Goal: Transaction & Acquisition: Purchase product/service

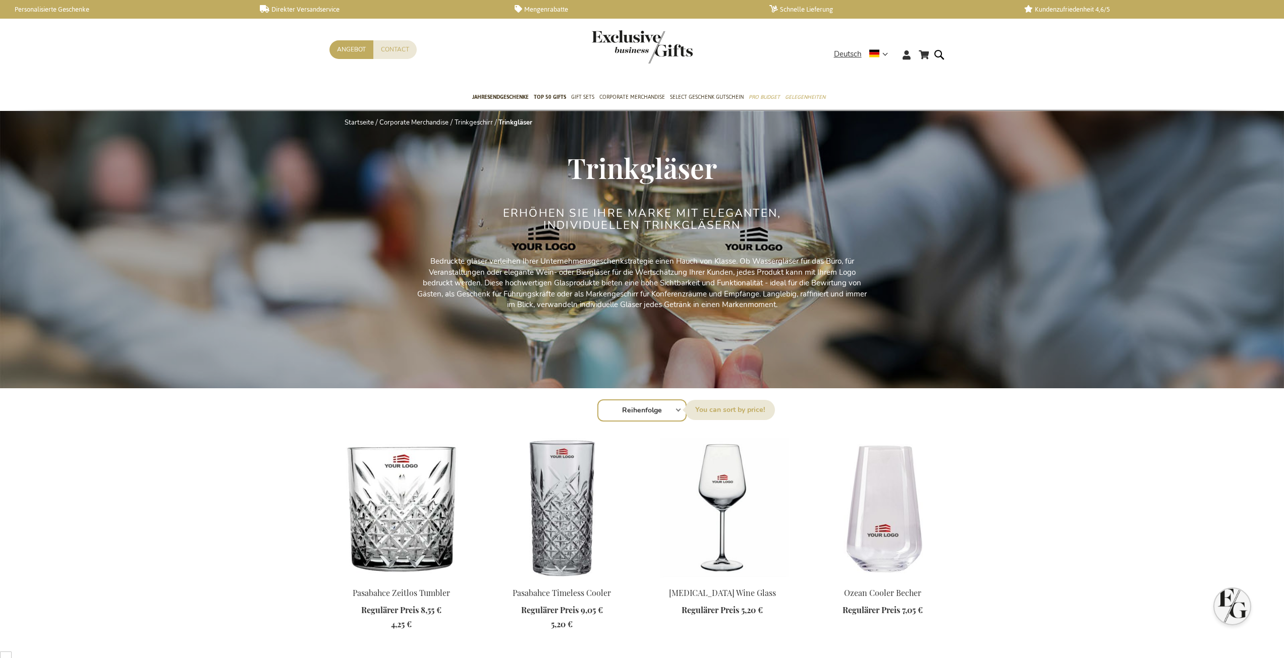
scroll to position [448, 0]
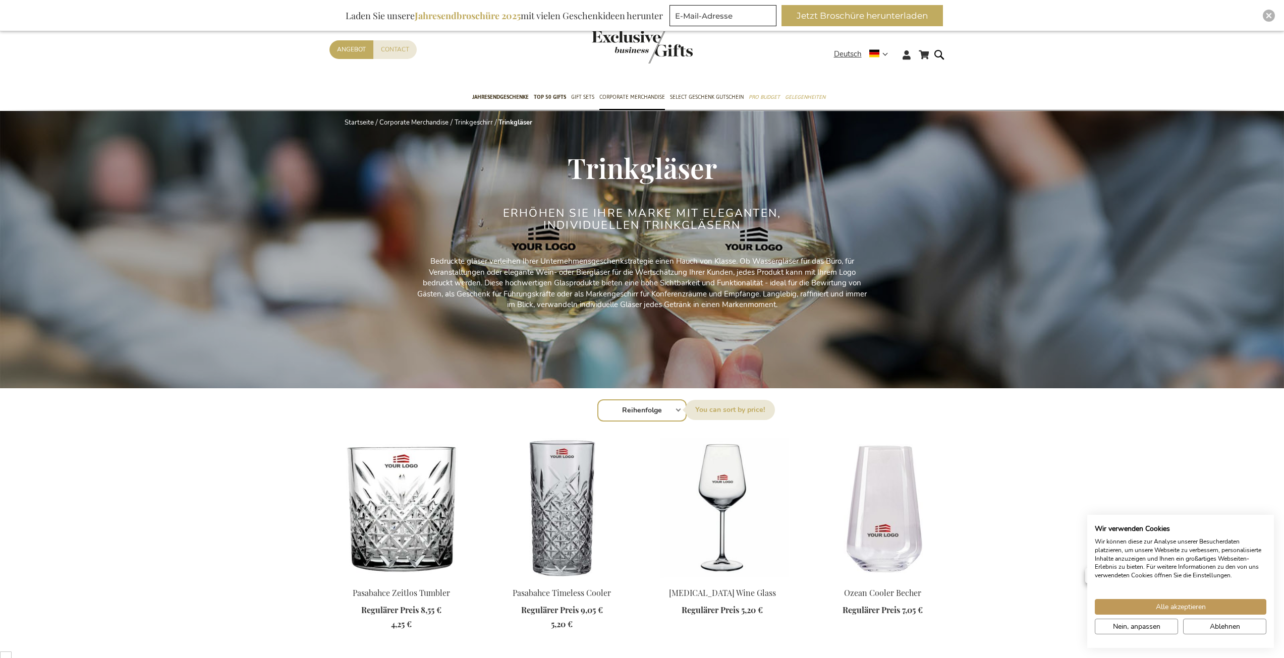
click at [1162, 607] on span "Alle akzeptieren" at bounding box center [1181, 607] width 50 height 11
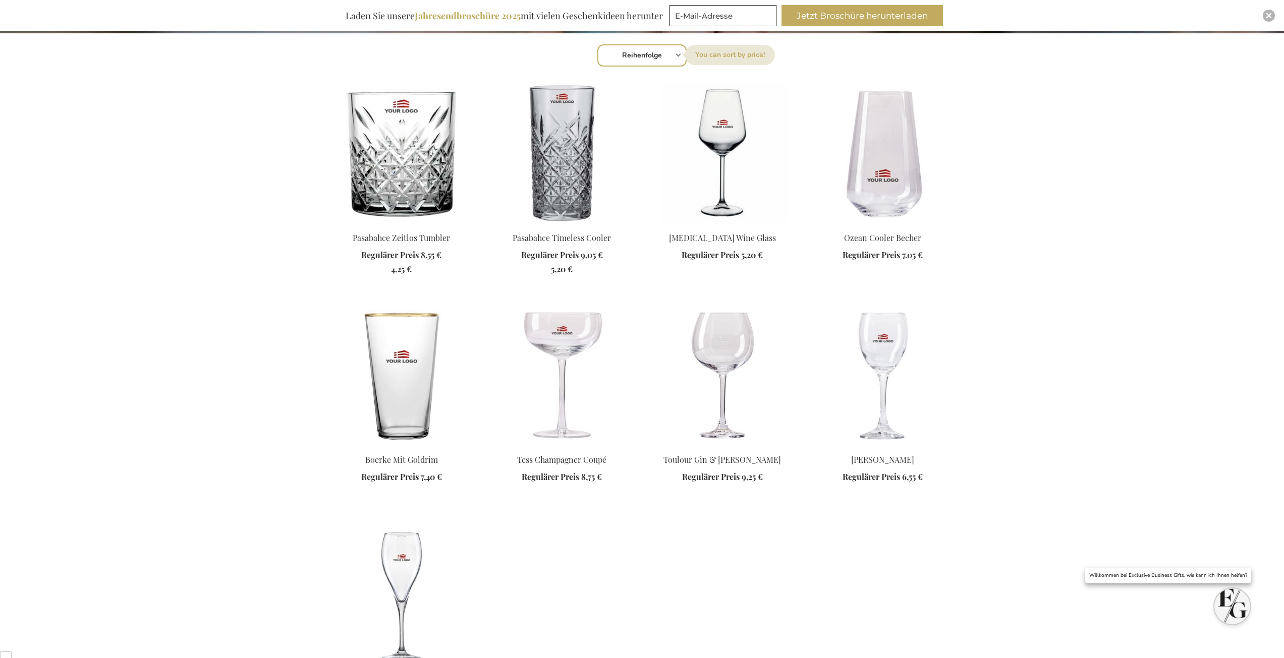
scroll to position [252, 0]
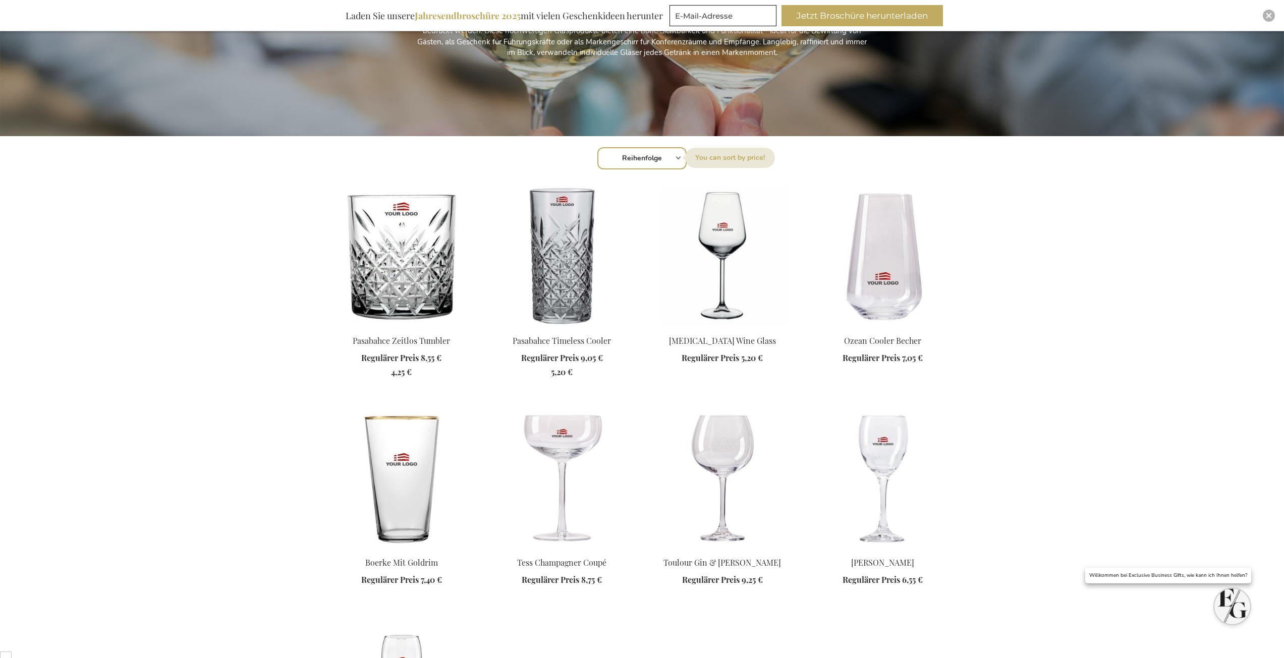
click at [718, 466] on img at bounding box center [722, 478] width 144 height 141
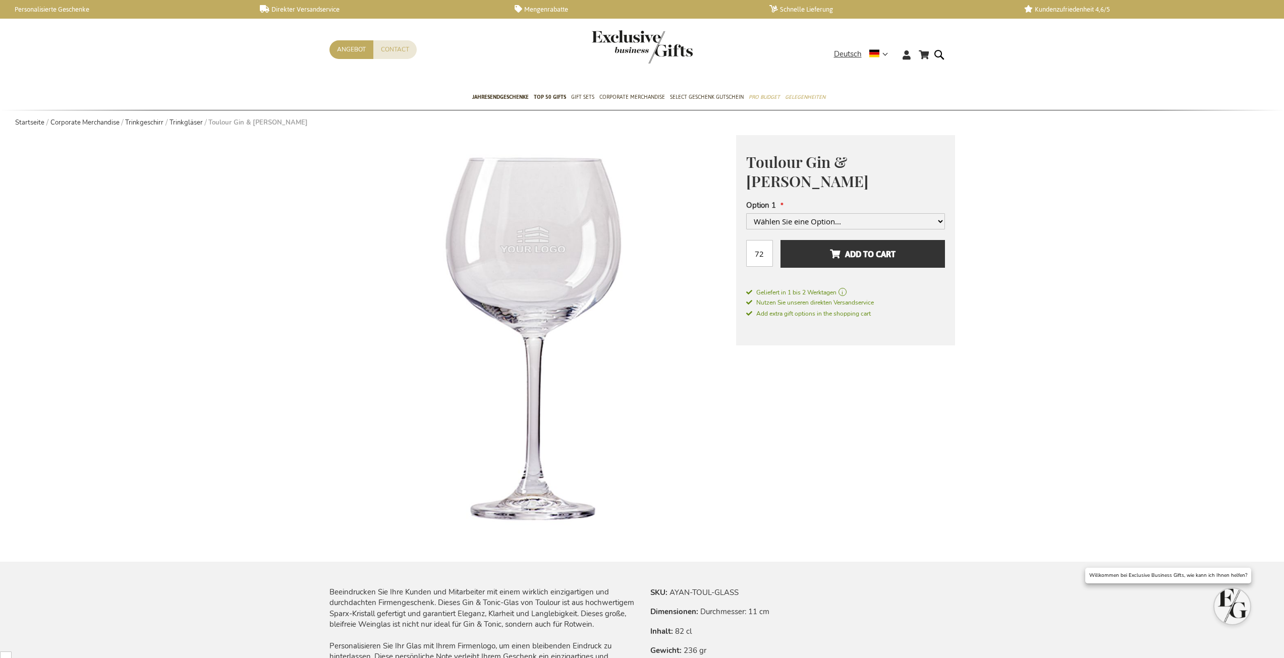
scroll to position [448, 0]
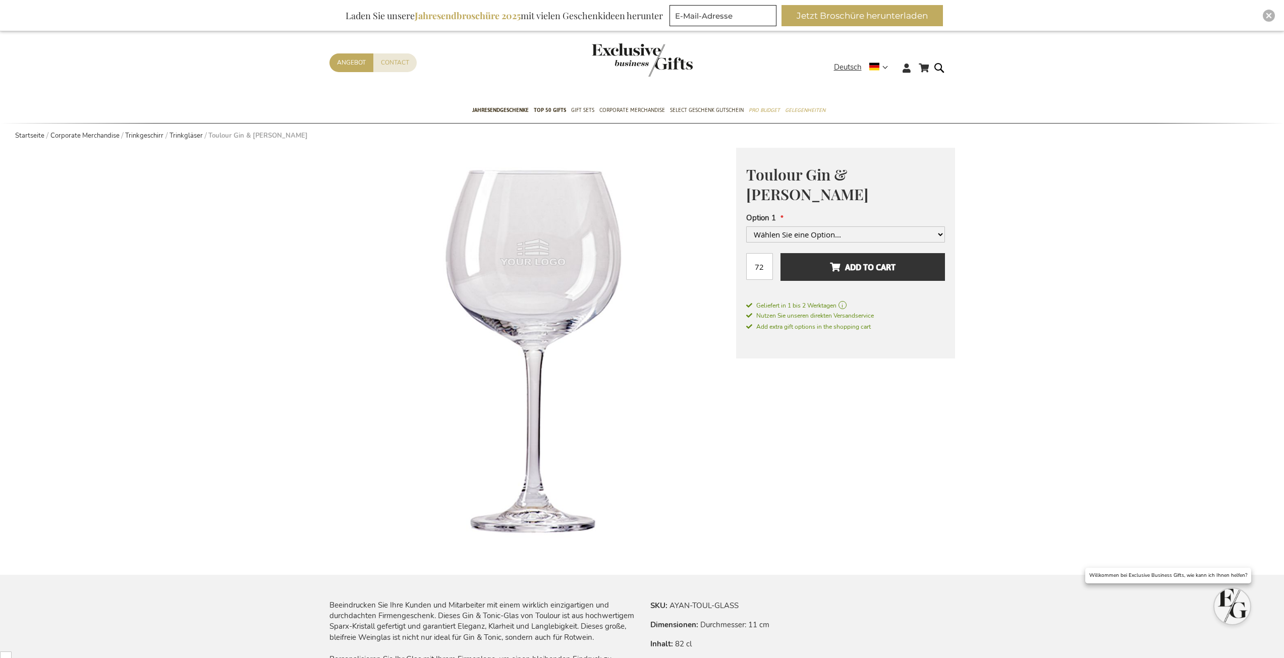
click at [792, 200] on div "Toulour Gin & Tonic Glas Regulärer Preis Von 9,25 € zzgl. MwSt. Option 1 Wählen…" at bounding box center [845, 253] width 219 height 211
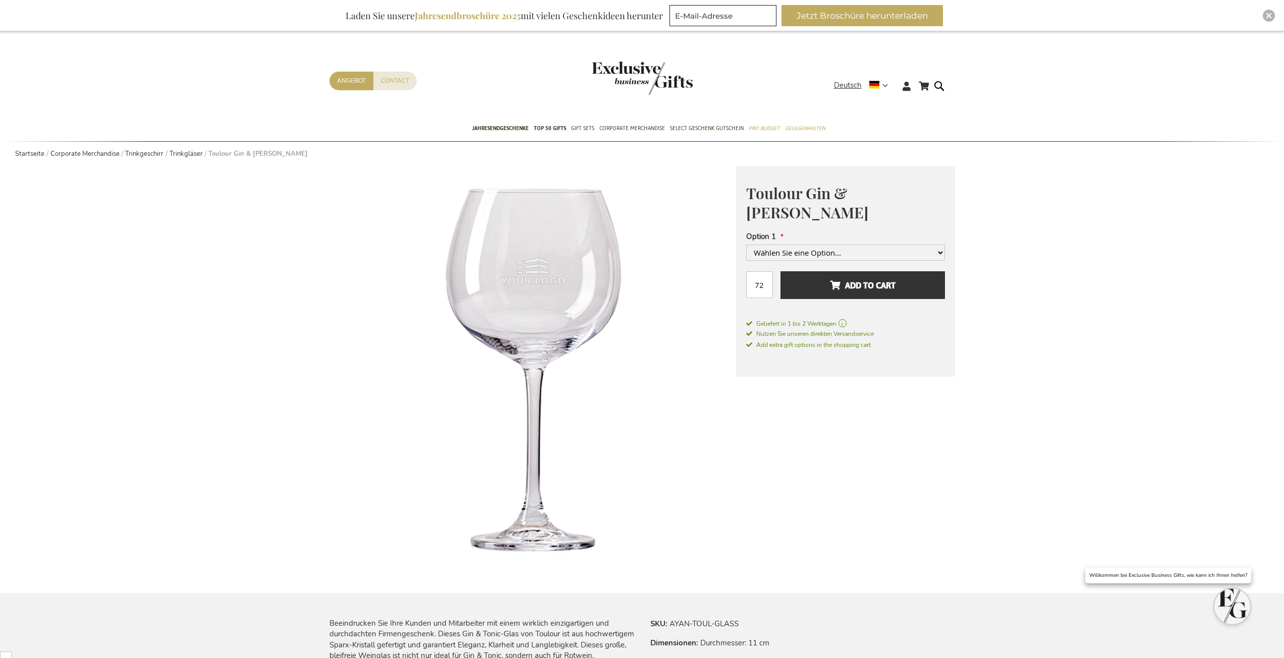
click at [785, 232] on div "Option 1 Wählen Sie eine Option... 1 Colour Print" at bounding box center [845, 247] width 199 height 30
click at [785, 245] on select "Wählen Sie eine Option... 1 Colour Print" at bounding box center [845, 253] width 199 height 16
select select "1519"
click at [746, 261] on select "Wählen Sie eine Option... 1 Colour Print" at bounding box center [845, 253] width 199 height 16
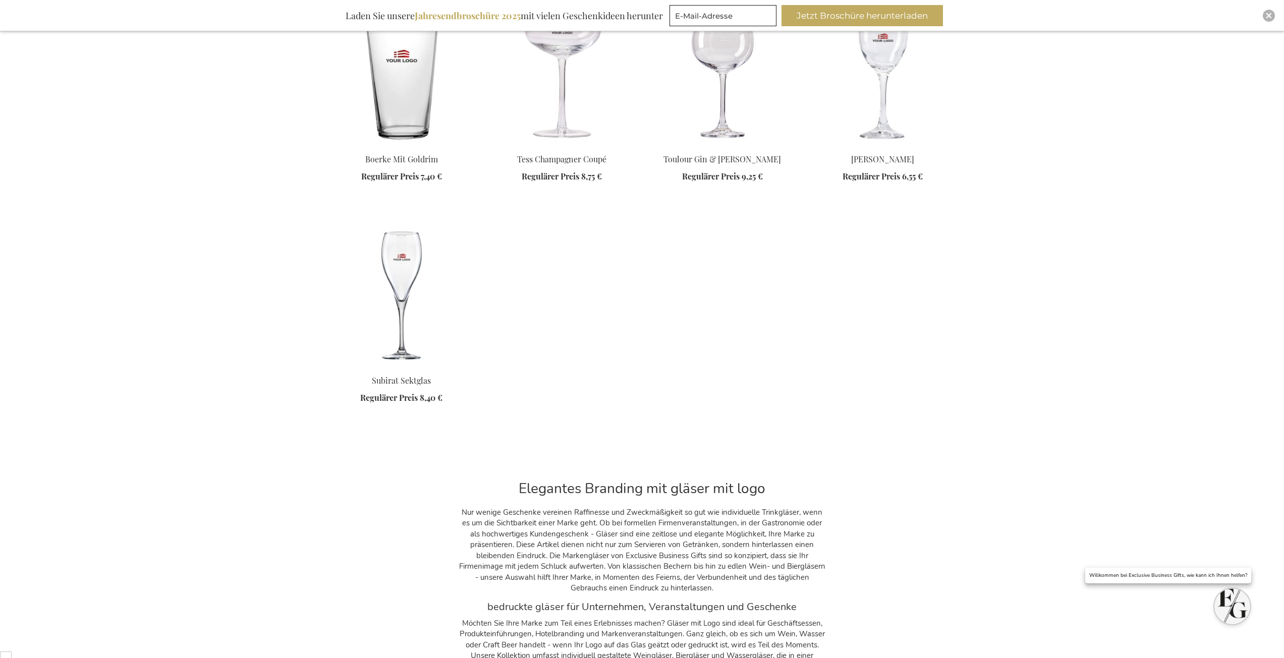
scroll to position [958, 0]
